Goal: Transaction & Acquisition: Download file/media

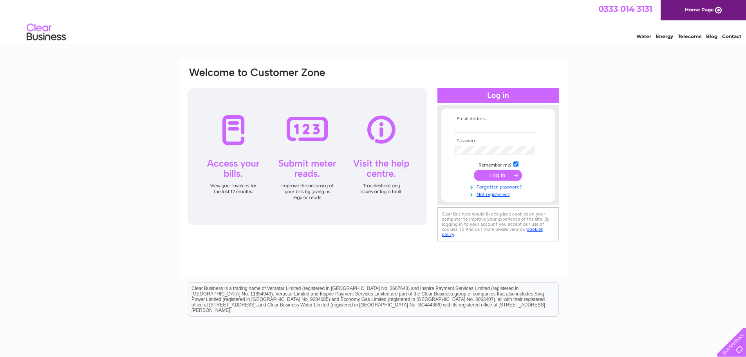
type input "l.taylor-deen@saviour.manchester.sch.uk"
click at [506, 173] on input "submit" at bounding box center [498, 175] width 48 height 11
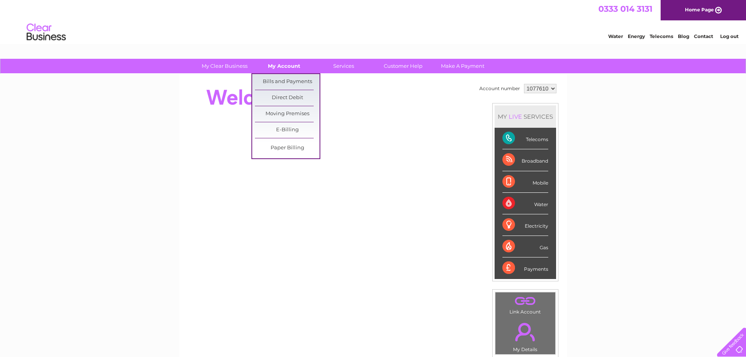
click at [280, 67] on link "My Account" at bounding box center [284, 66] width 65 height 14
click at [283, 78] on link "Bills and Payments" at bounding box center [287, 82] width 65 height 16
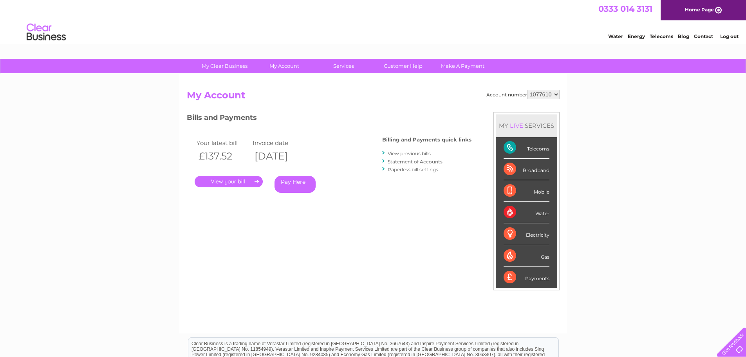
click at [247, 180] on link "." at bounding box center [229, 181] width 68 height 11
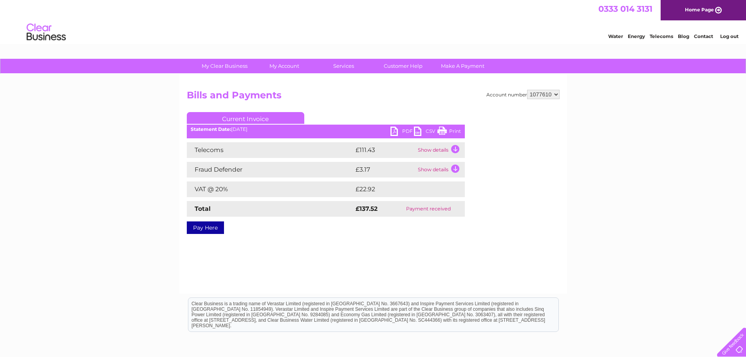
click at [403, 130] on link "PDF" at bounding box center [401, 131] width 23 height 11
